Goal: Obtain resource: Obtain resource

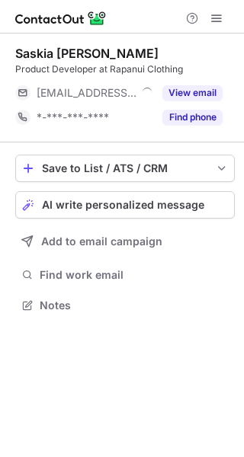
scroll to position [8, 8]
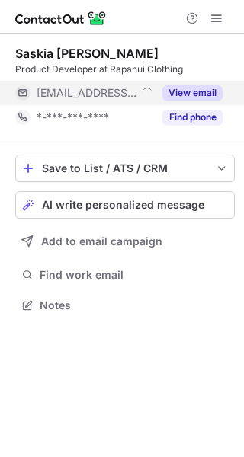
click at [204, 91] on button "View email" at bounding box center [192, 92] width 60 height 15
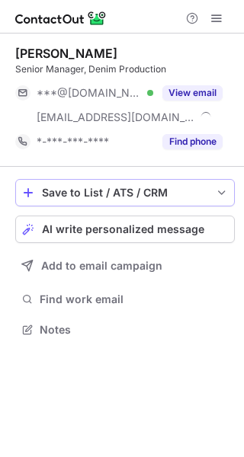
scroll to position [319, 244]
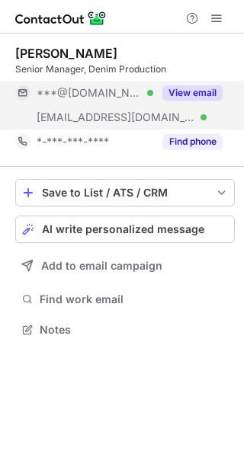
click at [193, 100] on button "View email" at bounding box center [192, 92] width 60 height 15
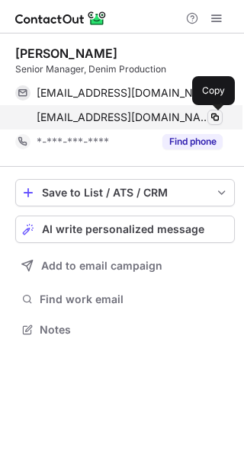
click at [213, 114] on span at bounding box center [215, 117] width 12 height 12
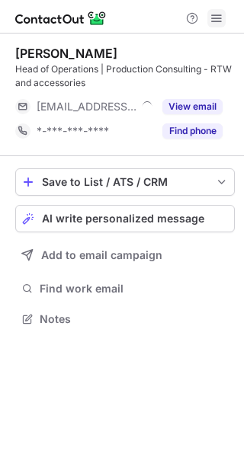
scroll to position [308, 244]
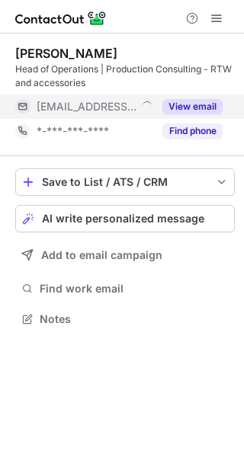
click at [177, 101] on button "View email" at bounding box center [192, 106] width 60 height 15
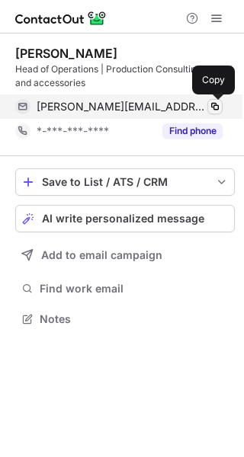
click at [212, 108] on span at bounding box center [215, 107] width 12 height 12
